Goal: Navigation & Orientation: Find specific page/section

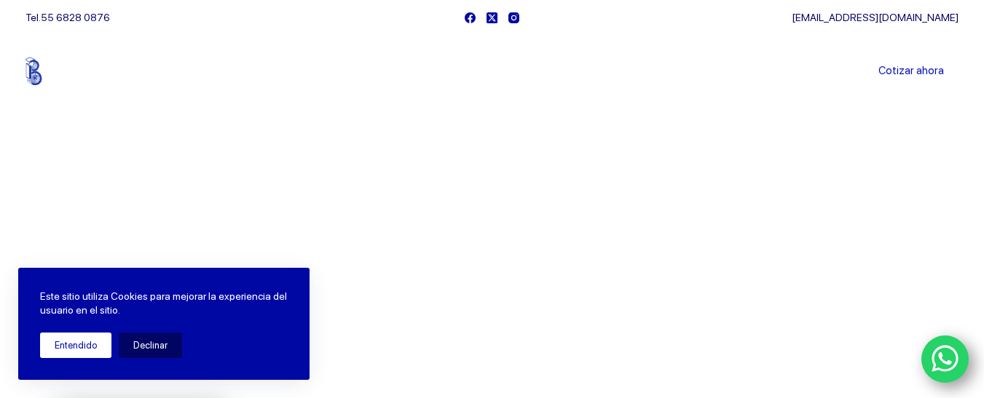
click at [92, 344] on button "Entendido" at bounding box center [75, 345] width 71 height 25
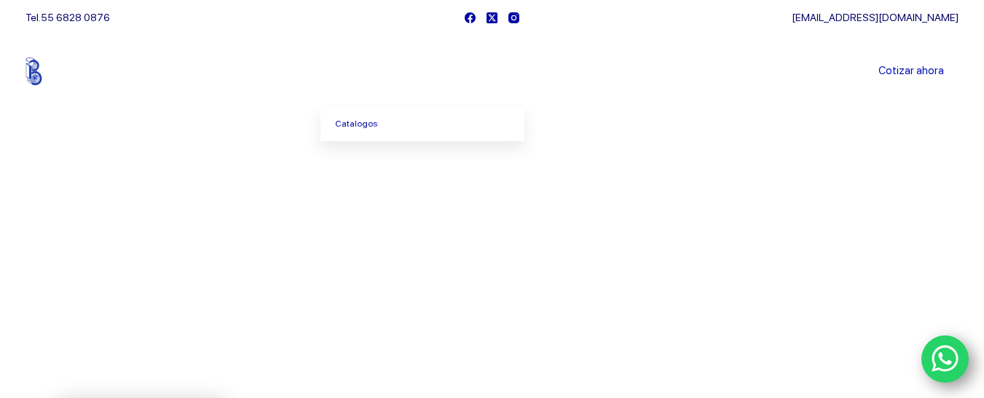
click at [400, 68] on icon "Menu Principal" at bounding box center [397, 71] width 6 height 6
click at [400, 71] on icon "Menu Principal" at bounding box center [397, 71] width 6 height 6
click at [358, 121] on link "Catalogos" at bounding box center [422, 124] width 204 height 33
click at [480, 71] on link "Sucursales" at bounding box center [464, 71] width 90 height 0
